Goal: Transaction & Acquisition: Purchase product/service

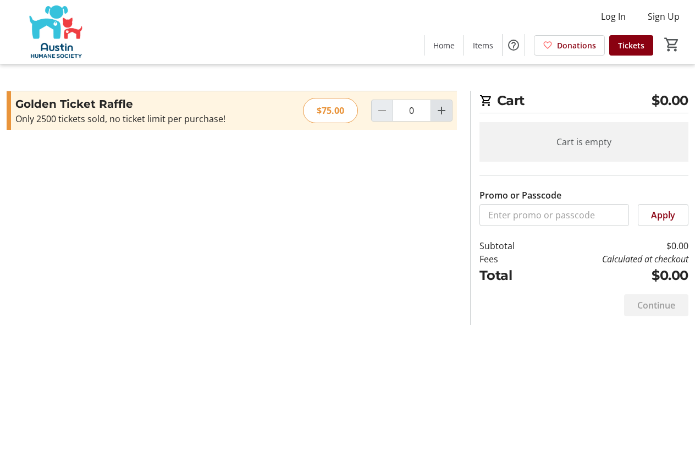
click at [439, 113] on mat-icon "Increment by one" at bounding box center [441, 110] width 13 height 13
type input "2"
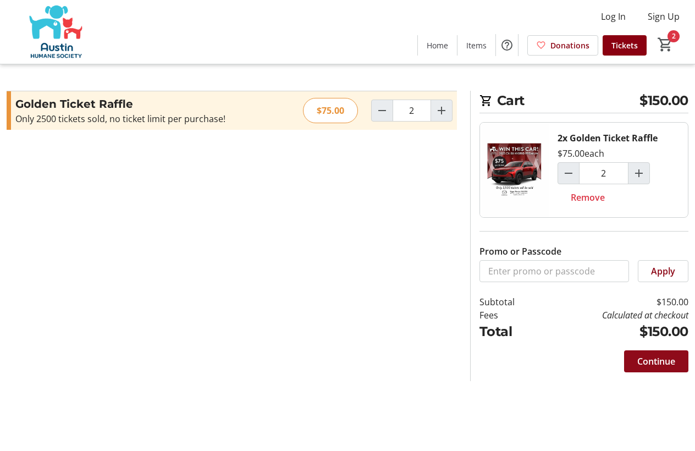
click at [654, 359] on span "Continue" at bounding box center [656, 361] width 38 height 13
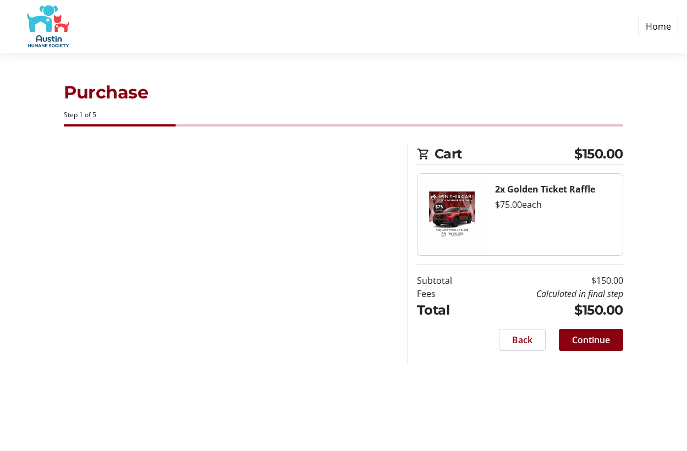
select select "US"
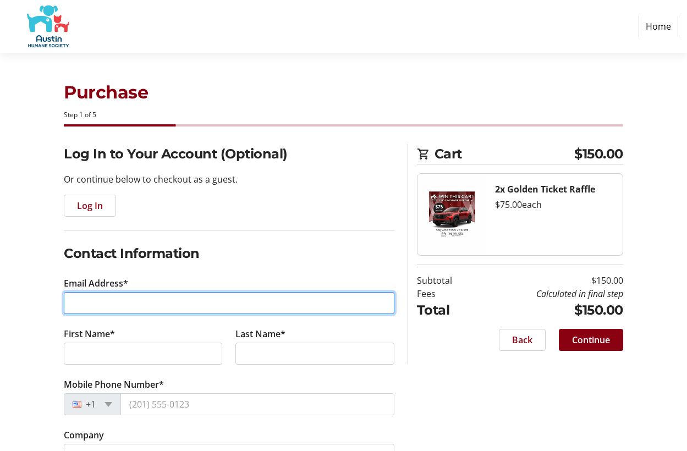
click at [136, 300] on input "Email Address*" at bounding box center [229, 303] width 330 height 22
type input "[EMAIL_ADDRESS][DOMAIN_NAME]"
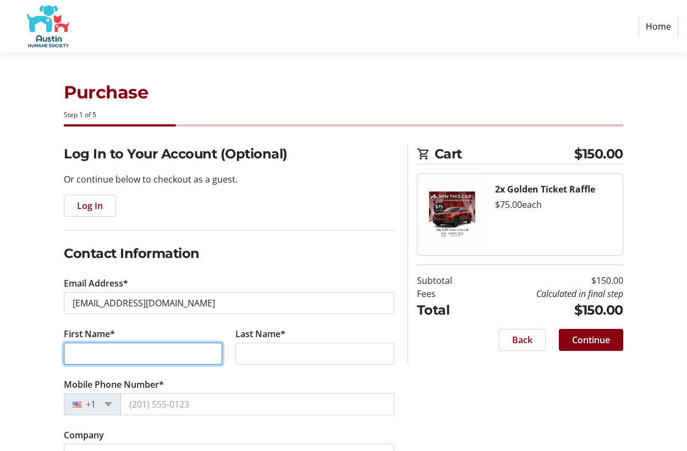
type input "[PERSON_NAME]"
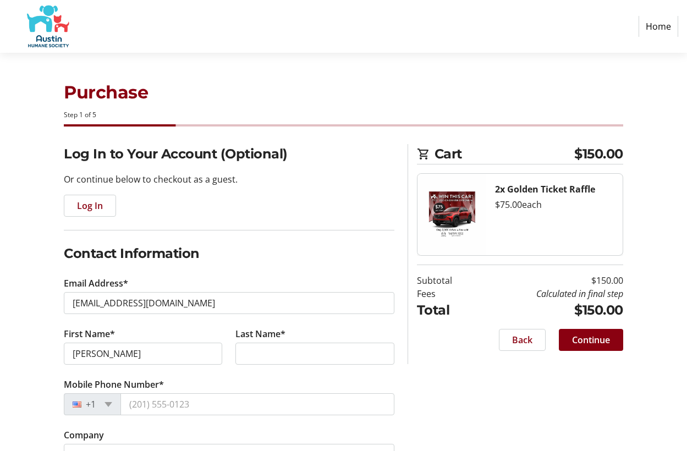
type input "[PERSON_NAME]"
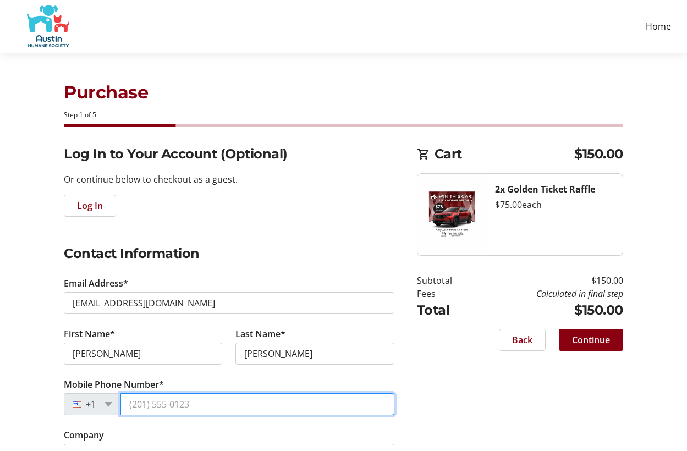
type input "[PHONE_NUMBER]"
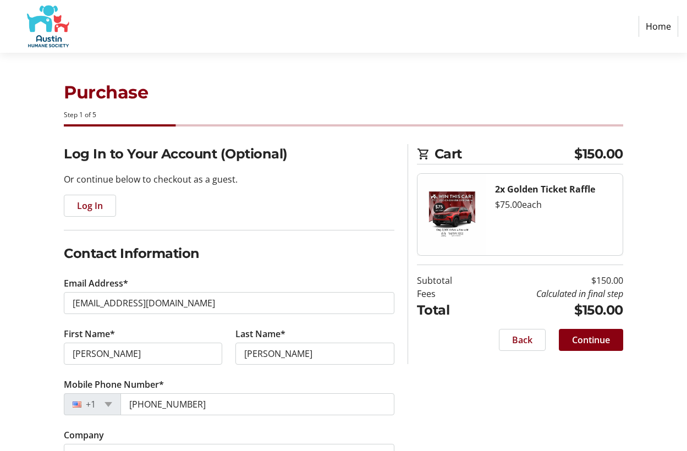
type input "[STREET_ADDRESS][PERSON_NAME][US_STATE][PERSON_NAME]"
type input "Unit 814"
type input "Austin"
select select "[GEOGRAPHIC_DATA]"
type input "78745"
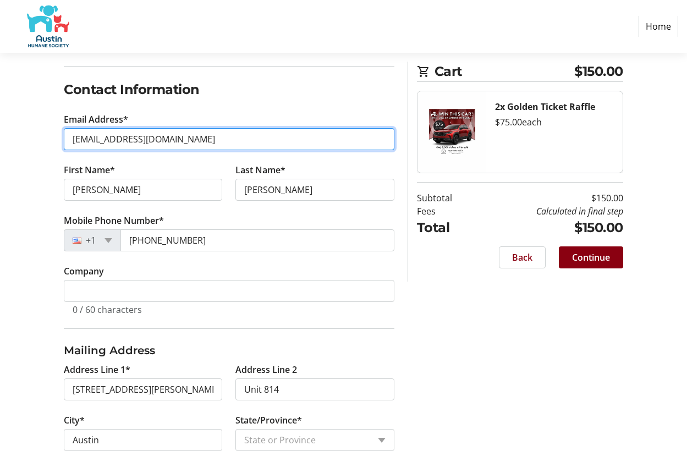
scroll to position [165, 0]
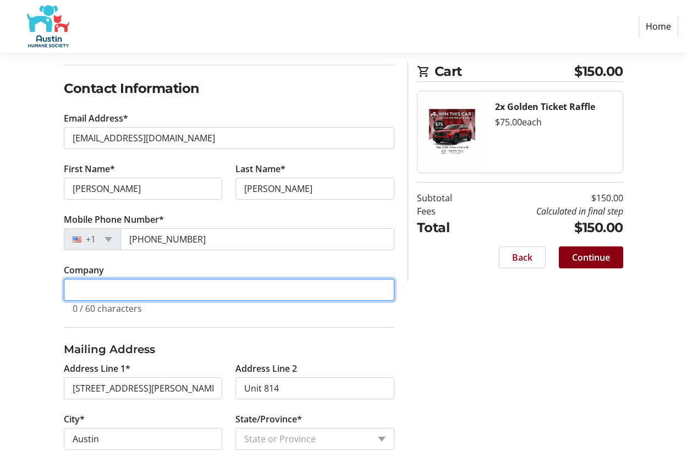
click at [211, 287] on input "Company" at bounding box center [229, 290] width 330 height 22
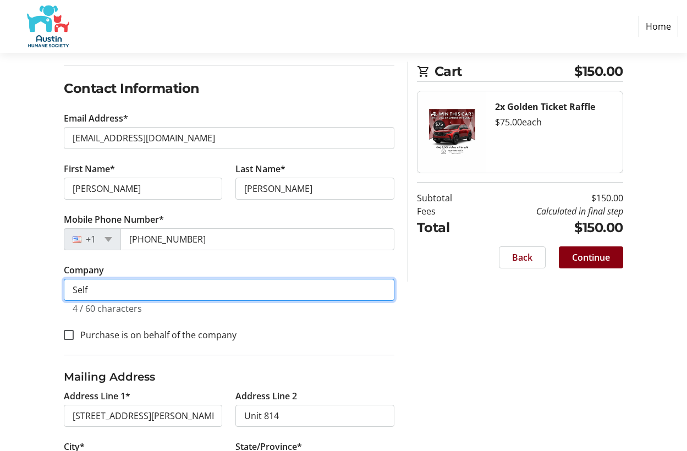
type input "Self"
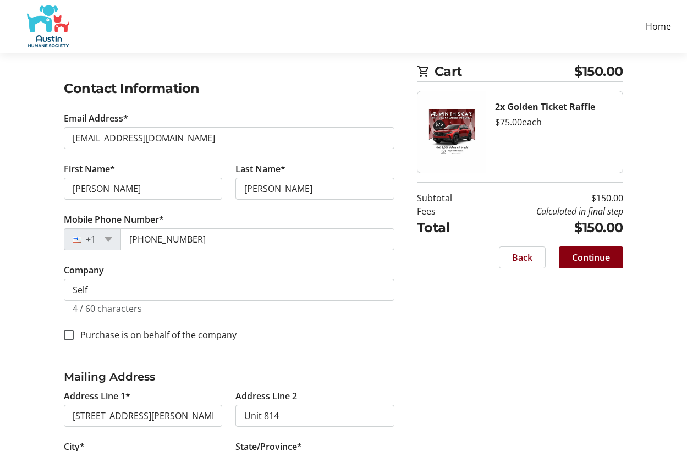
click at [388, 334] on div "Purchase is on behalf of the company" at bounding box center [229, 334] width 330 height 14
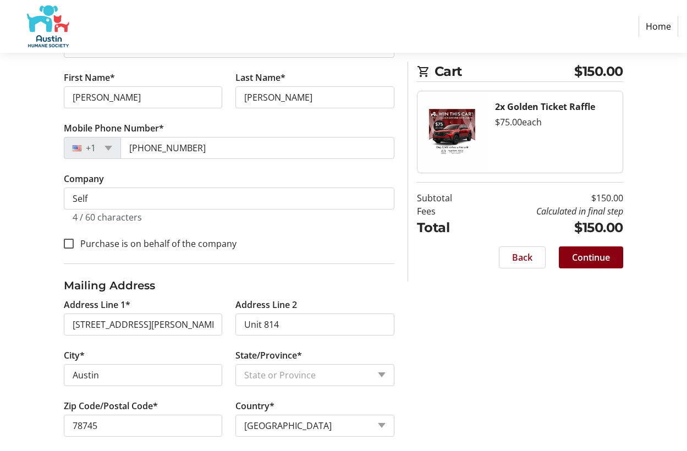
scroll to position [268, 0]
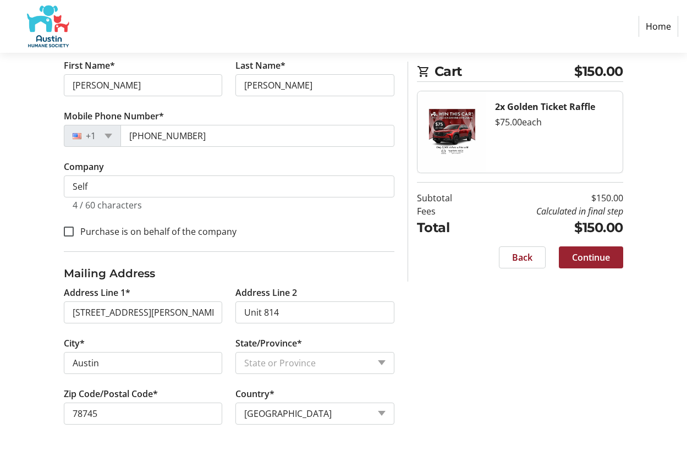
click at [591, 258] on span "Continue" at bounding box center [591, 257] width 38 height 13
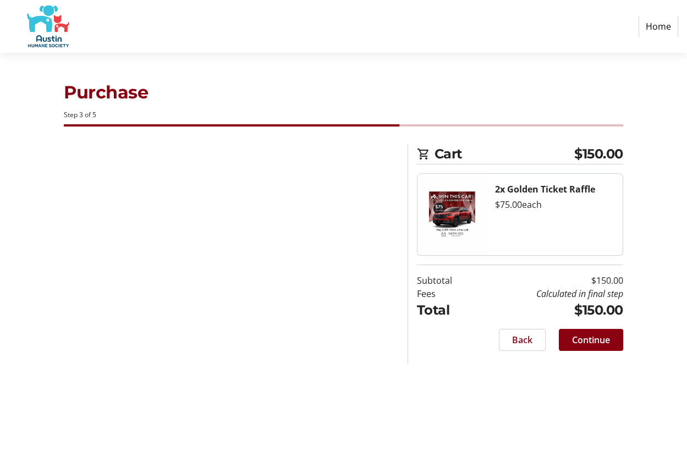
scroll to position [0, 0]
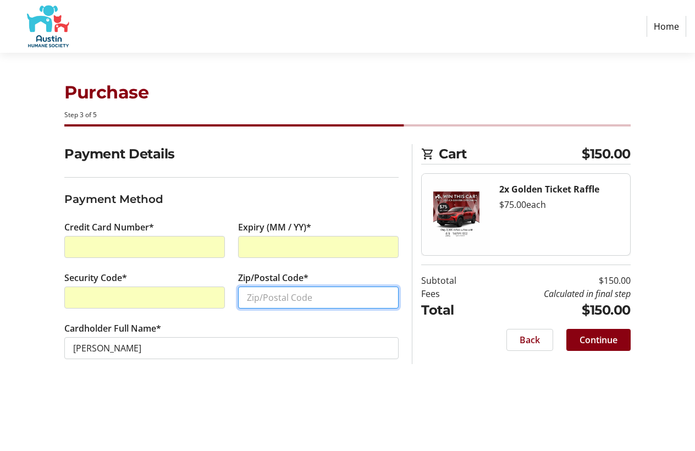
click at [273, 296] on input "Zip/Postal Code*" at bounding box center [318, 297] width 161 height 22
type input "78745"
click at [340, 386] on div "Purchase Step 3 of 5 Cart $150.00 2x Golden Ticket Raffle $75.00 each Subtotal …" at bounding box center [347, 252] width 695 height 398
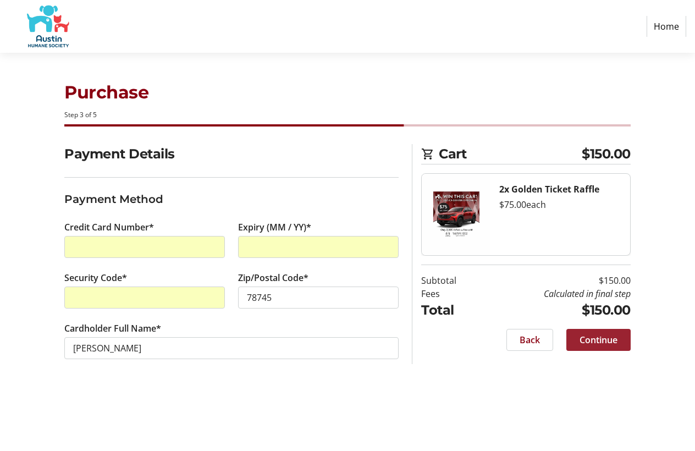
click at [600, 338] on span "Continue" at bounding box center [598, 339] width 38 height 13
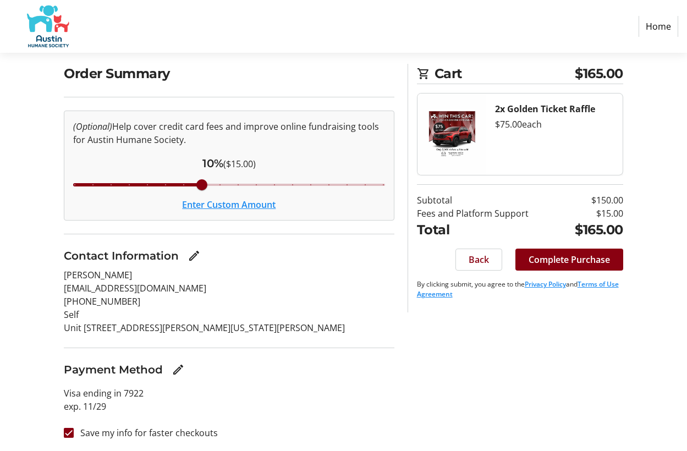
scroll to position [82, 0]
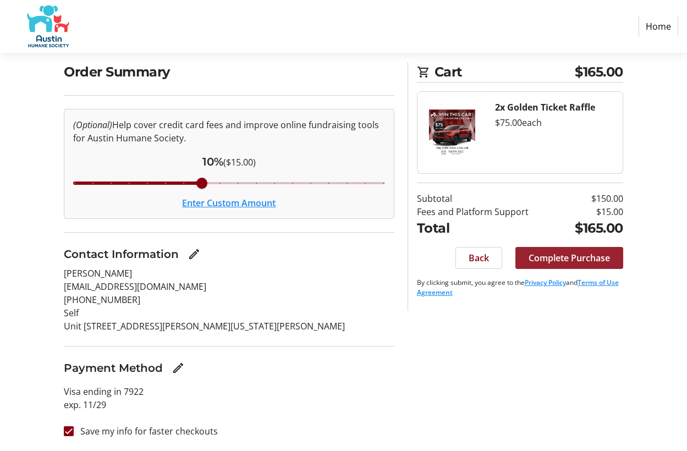
click at [573, 256] on span "Complete Purchase" at bounding box center [568, 257] width 81 height 13
